Goal: Task Accomplishment & Management: Use online tool/utility

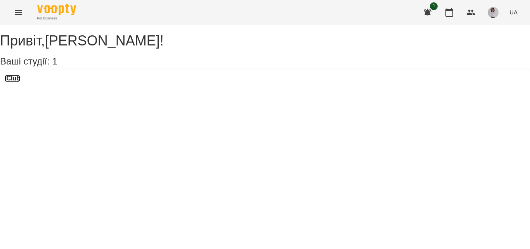
click at [20, 82] on h3 "iClub" at bounding box center [13, 78] width 16 height 7
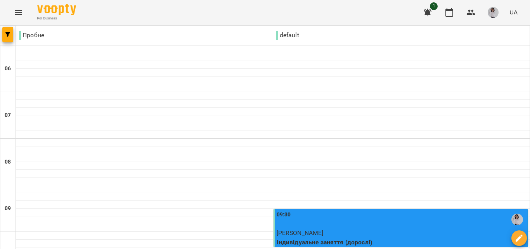
scroll to position [56, 0]
type input "**********"
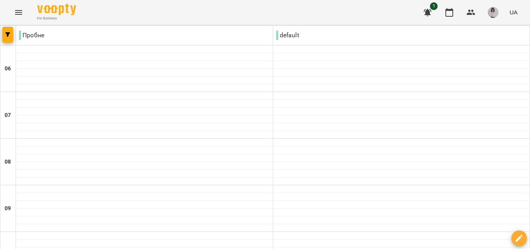
scroll to position [418, 0]
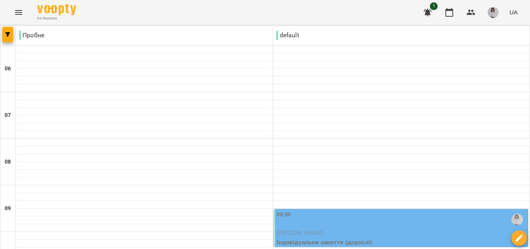
scroll to position [124, 0]
click at [431, 210] on div "09:30" at bounding box center [402, 219] width 250 height 18
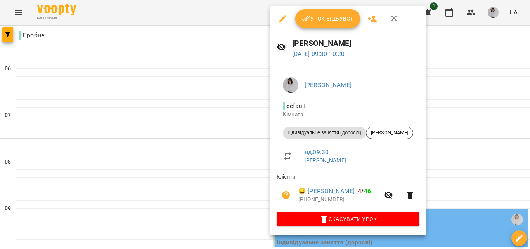
click at [341, 19] on span "Урок відбувся" at bounding box center [327, 18] width 53 height 9
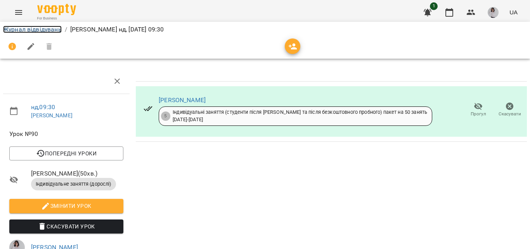
click at [41, 28] on link "Журнал відвідувань" at bounding box center [32, 29] width 59 height 7
